Goal: Find specific page/section: Find specific page/section

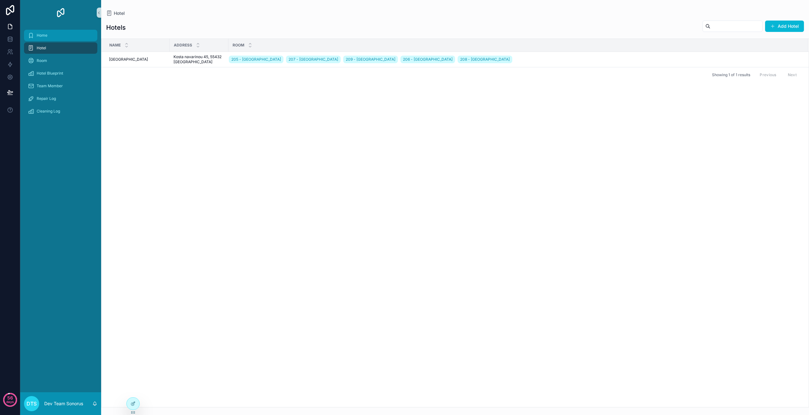
click at [76, 36] on div "Home" at bounding box center [61, 35] width 66 height 10
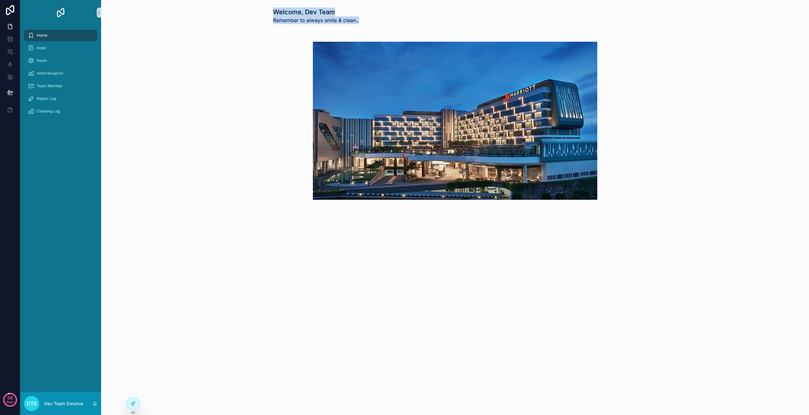
drag, startPoint x: 263, startPoint y: 9, endPoint x: 394, endPoint y: 30, distance: 132.2
click at [388, 27] on div "Welcome, Dev Team Remember to always smile & clean.." at bounding box center [455, 125] width 708 height 250
click at [382, 28] on div "Welcome, Dev Team Remember to always smile & clean.." at bounding box center [455, 125] width 708 height 250
click at [66, 112] on div "Cleaning Log" at bounding box center [61, 111] width 66 height 10
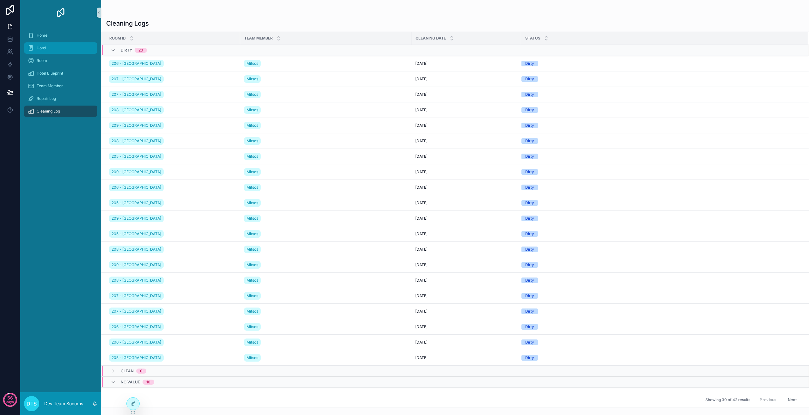
click at [51, 45] on div "Hotel" at bounding box center [61, 48] width 66 height 10
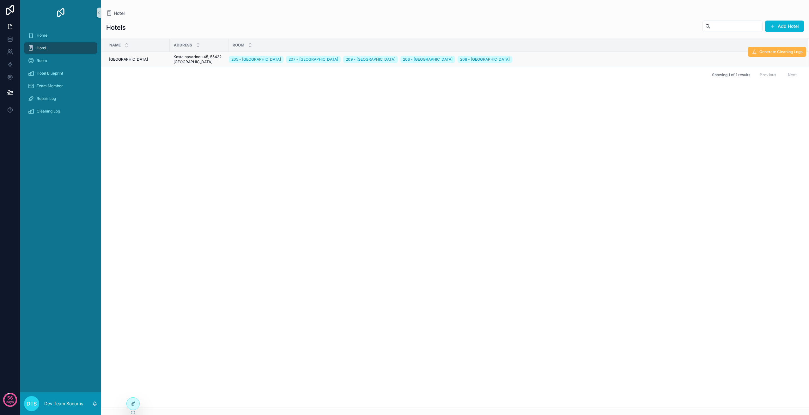
click at [790, 53] on span "Generate Cleaning Logs" at bounding box center [780, 51] width 43 height 5
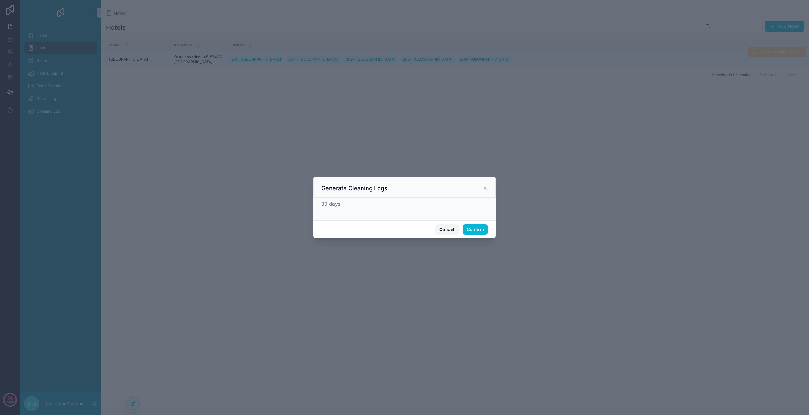
click at [445, 227] on button "Cancel" at bounding box center [446, 229] width 23 height 10
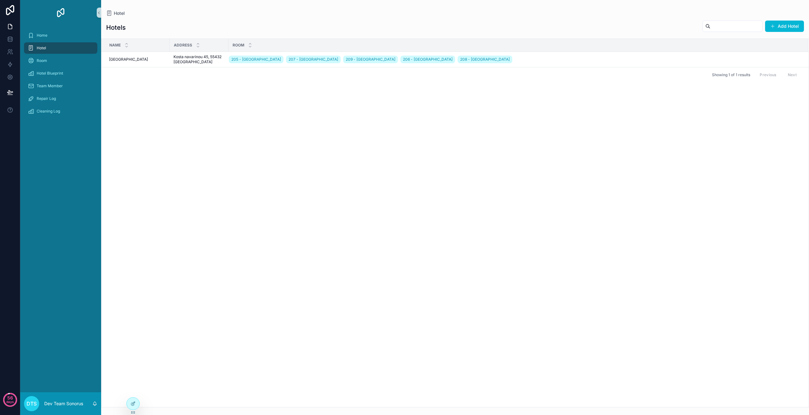
drag, startPoint x: 241, startPoint y: 105, endPoint x: 186, endPoint y: 13, distance: 107.4
click at [241, 102] on div "Name Address Room [GEOGRAPHIC_DATA] 205 - [GEOGRAPHIC_DATA] 207 - [GEOGRAPHIC_D…" at bounding box center [454, 223] width 707 height 368
click at [319, 264] on div "Name Address Room [GEOGRAPHIC_DATA] 205 - [GEOGRAPHIC_DATA] 207 - [GEOGRAPHIC_D…" at bounding box center [454, 223] width 707 height 368
click at [236, 282] on div "Name Address Room [GEOGRAPHIC_DATA] 205 - [GEOGRAPHIC_DATA] 207 - [GEOGRAPHIC_D…" at bounding box center [454, 223] width 707 height 368
